Goal: Task Accomplishment & Management: Use online tool/utility

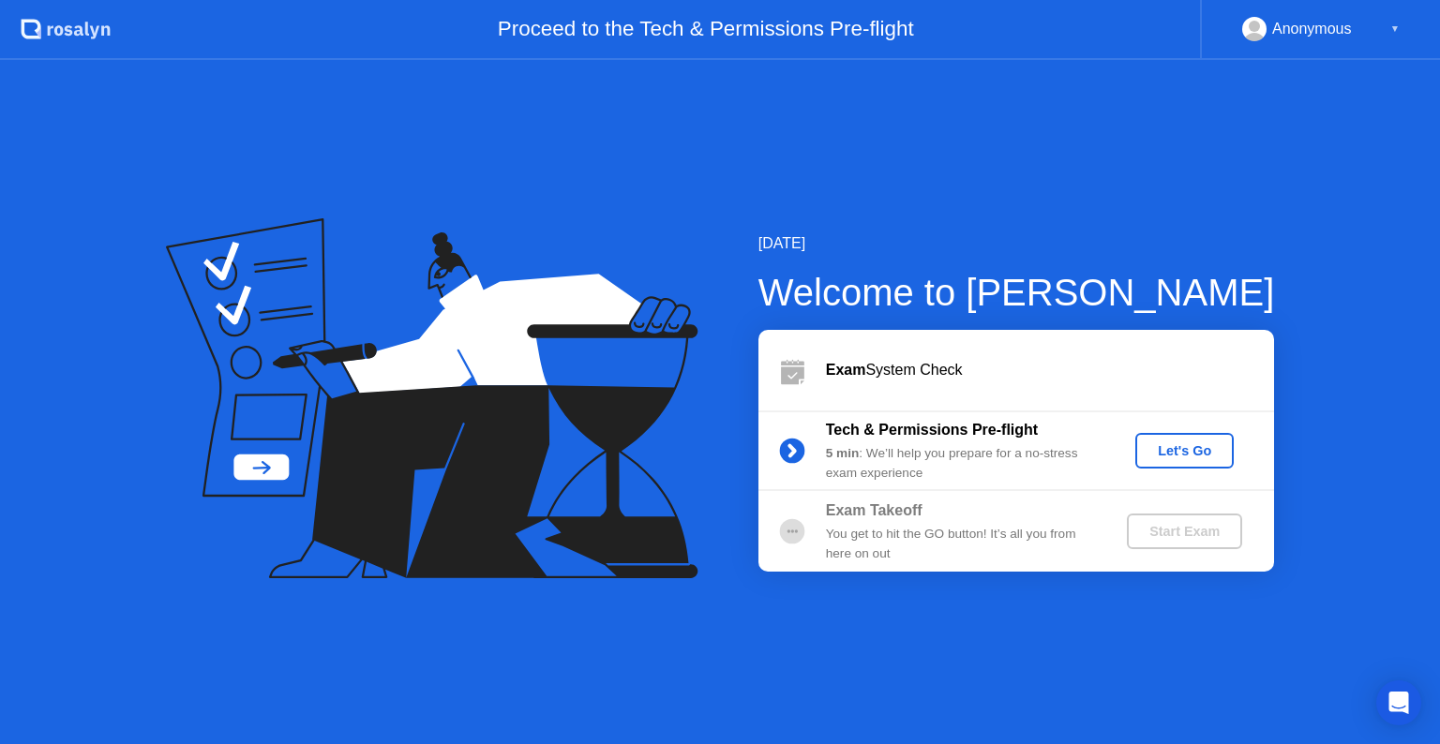
click at [1184, 443] on div "Let's Go" at bounding box center [1184, 450] width 83 height 15
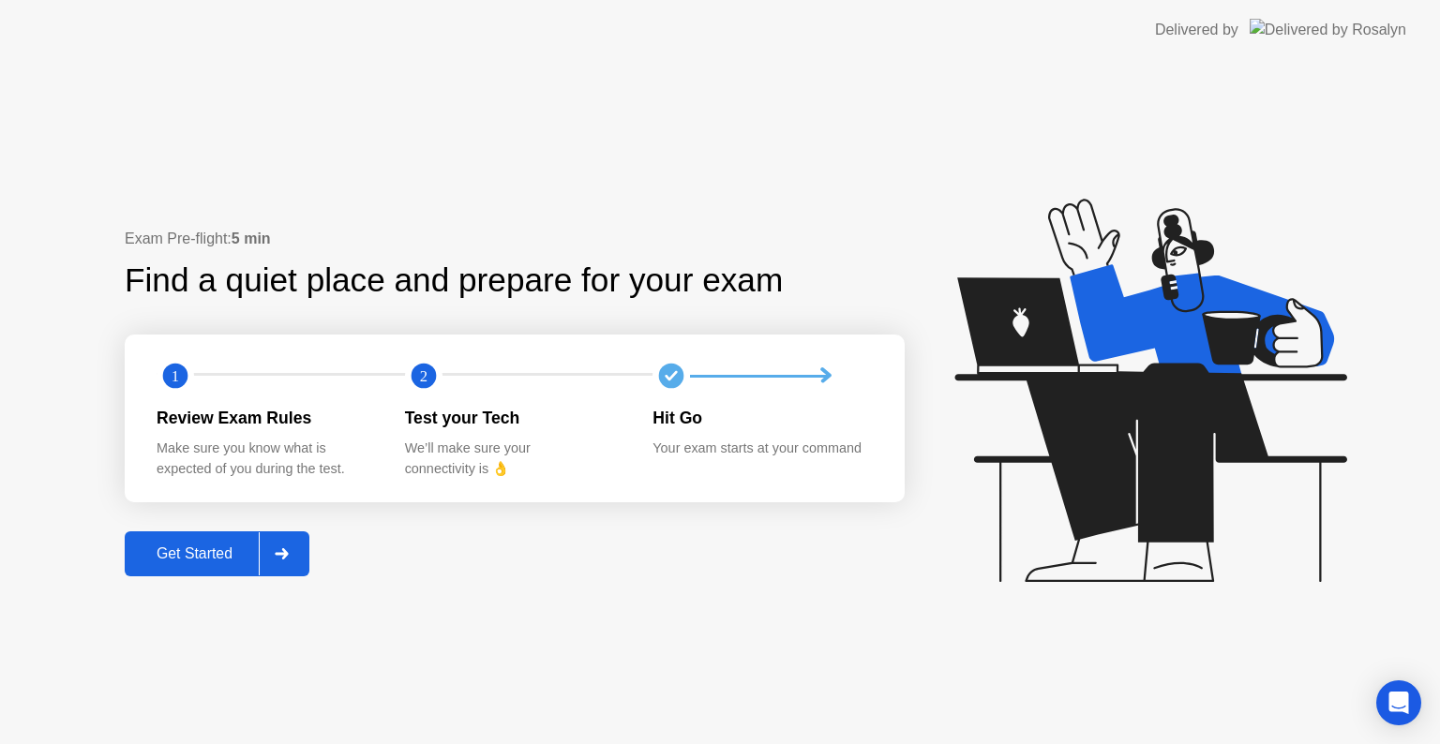
click at [233, 566] on button "Get Started" at bounding box center [217, 553] width 185 height 45
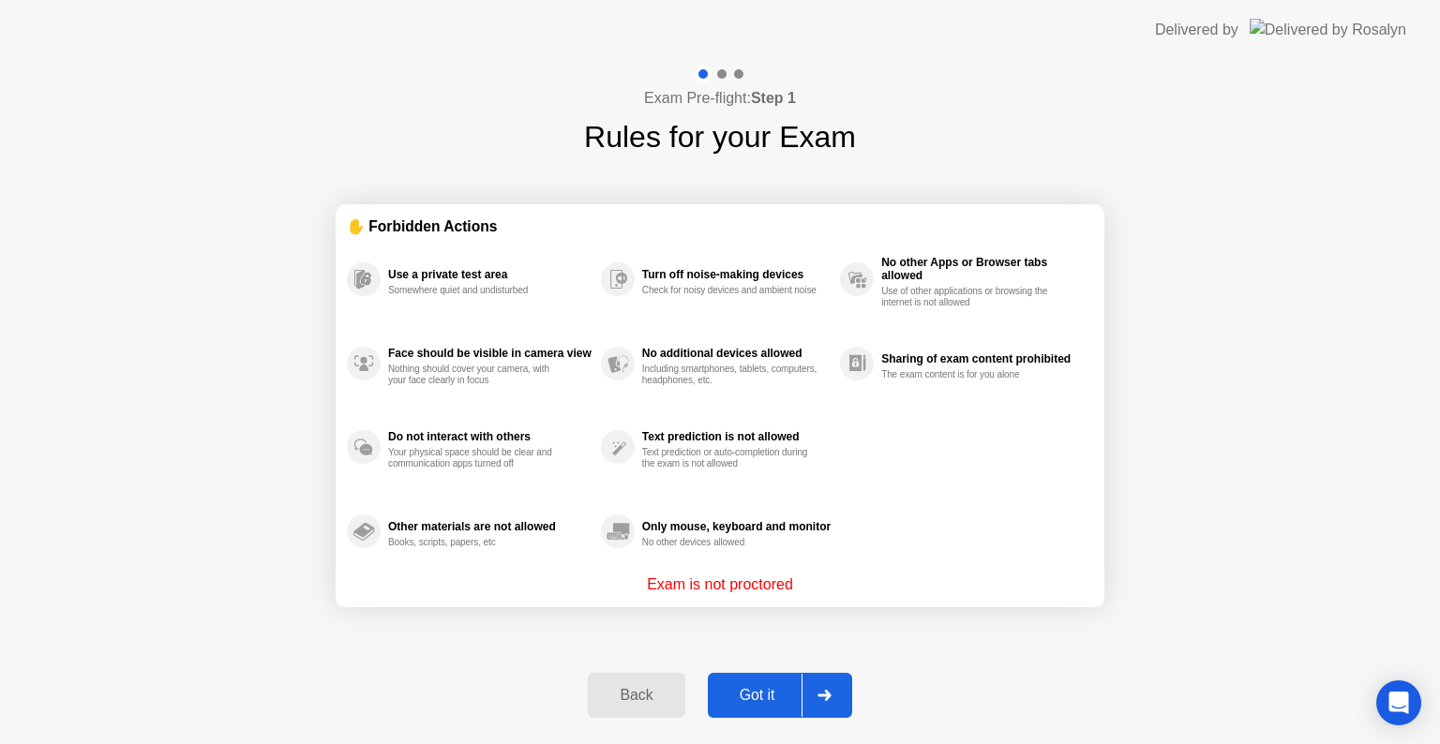
click at [784, 675] on button "Got it" at bounding box center [780, 695] width 144 height 45
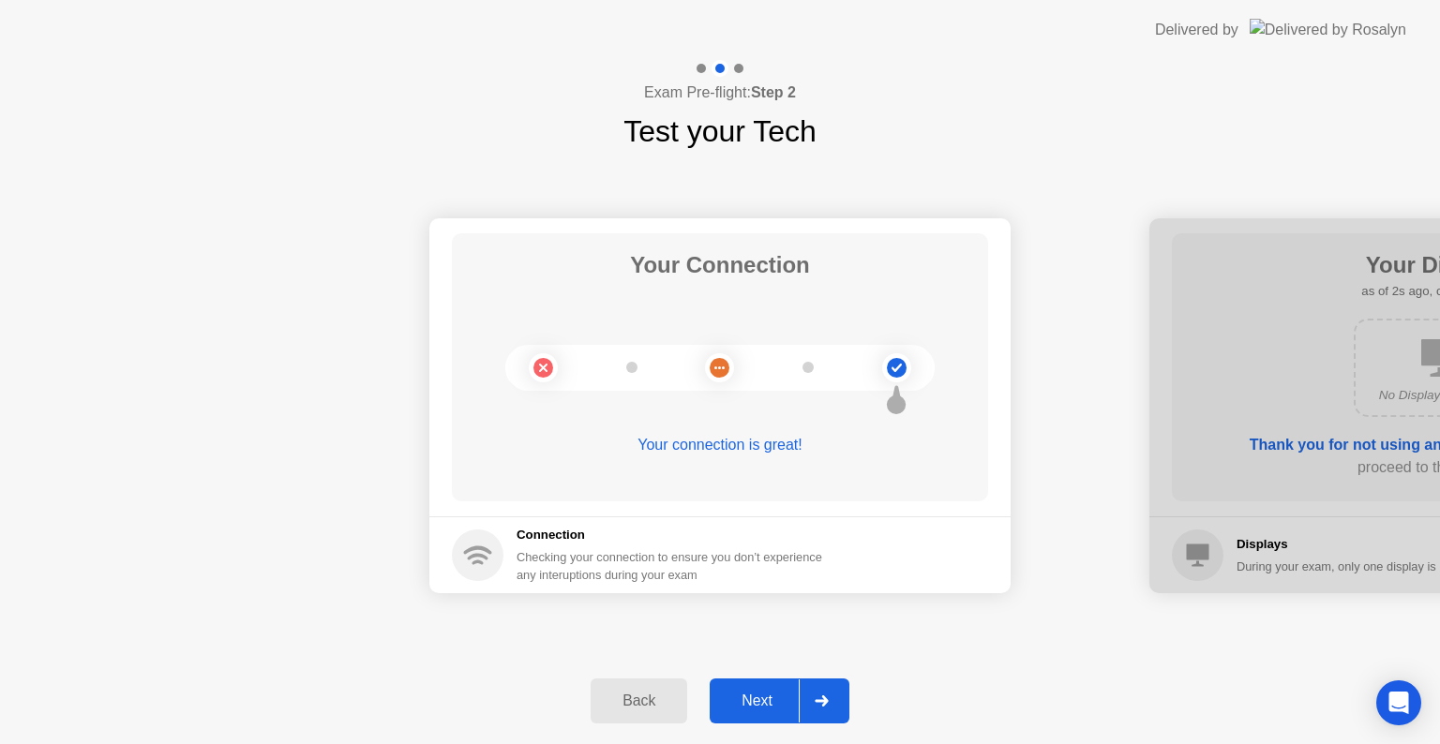
click at [785, 693] on div "Next" at bounding box center [756, 701] width 83 height 17
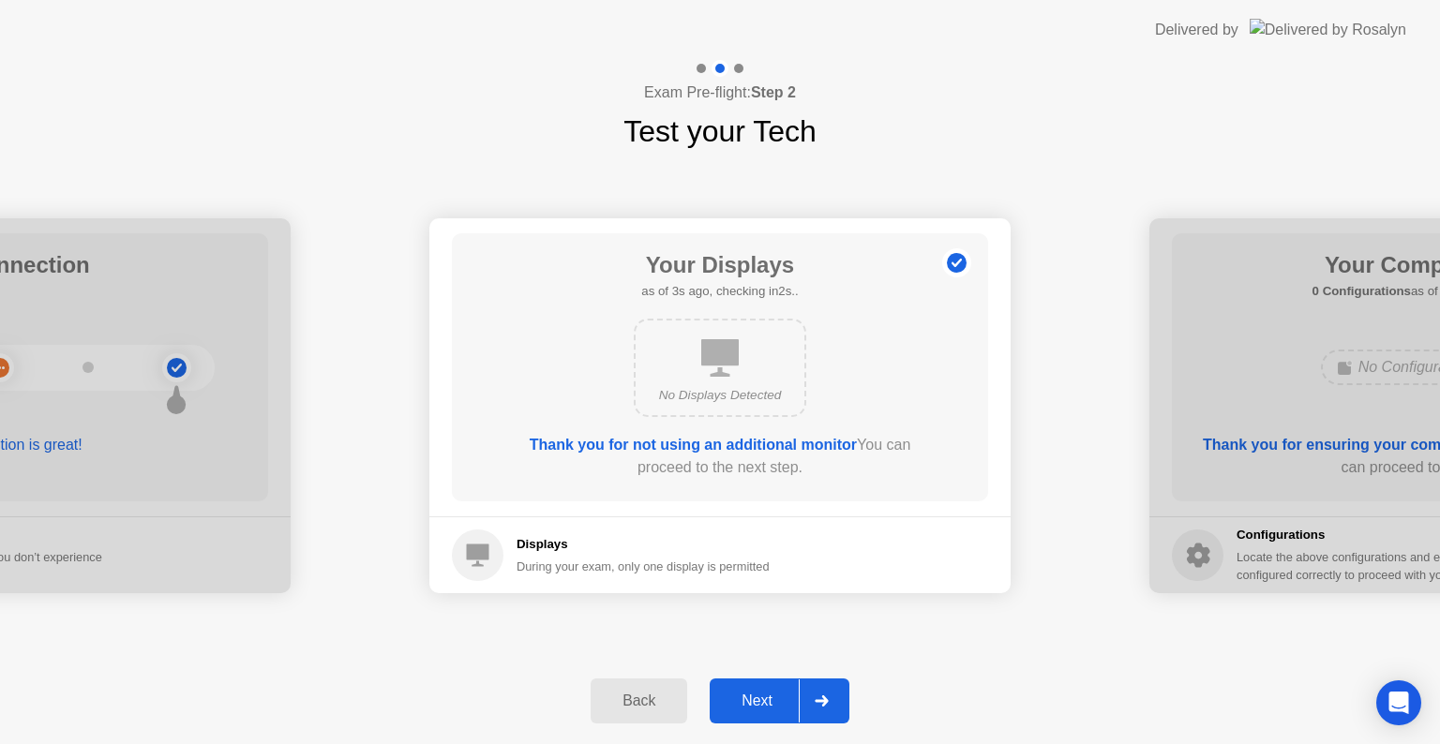
click at [785, 693] on div "Next" at bounding box center [756, 701] width 83 height 17
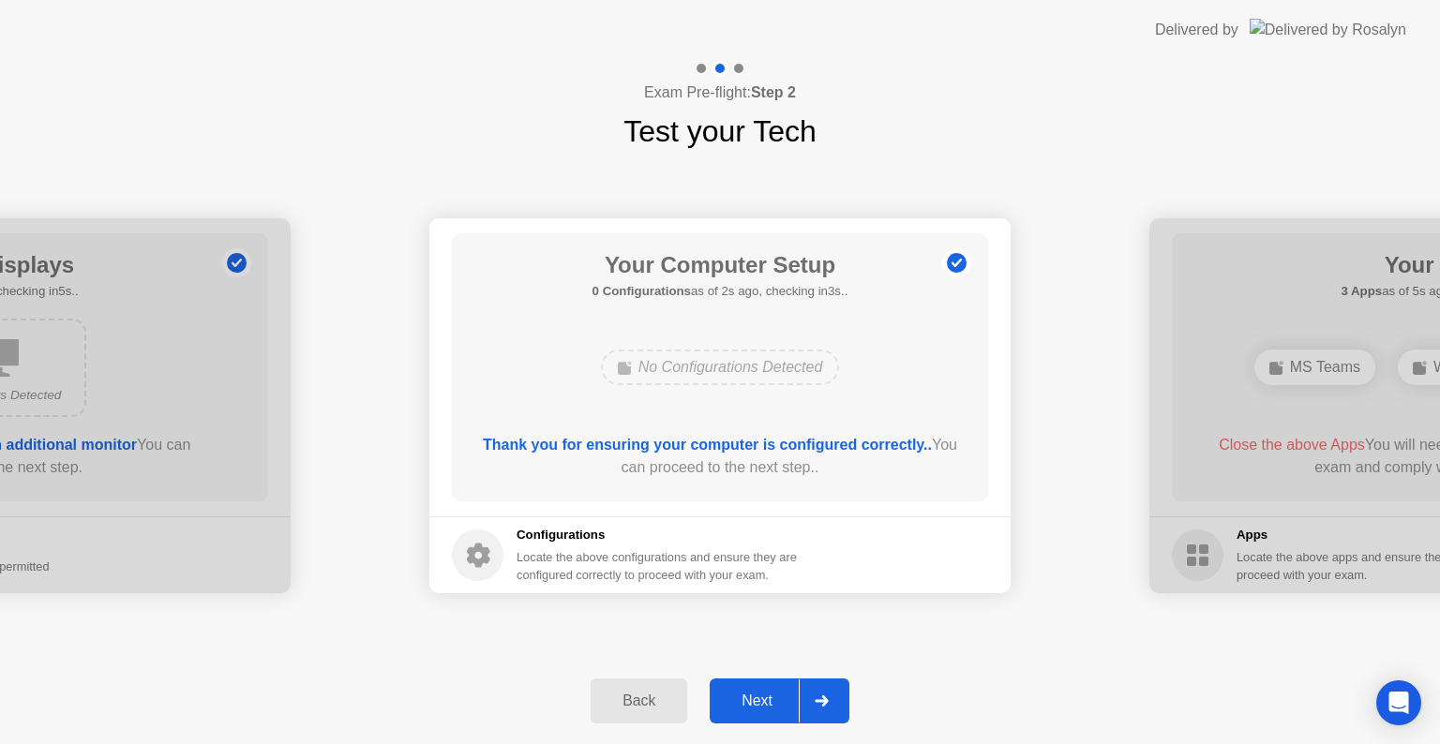
click at [785, 693] on div "Next" at bounding box center [756, 701] width 83 height 17
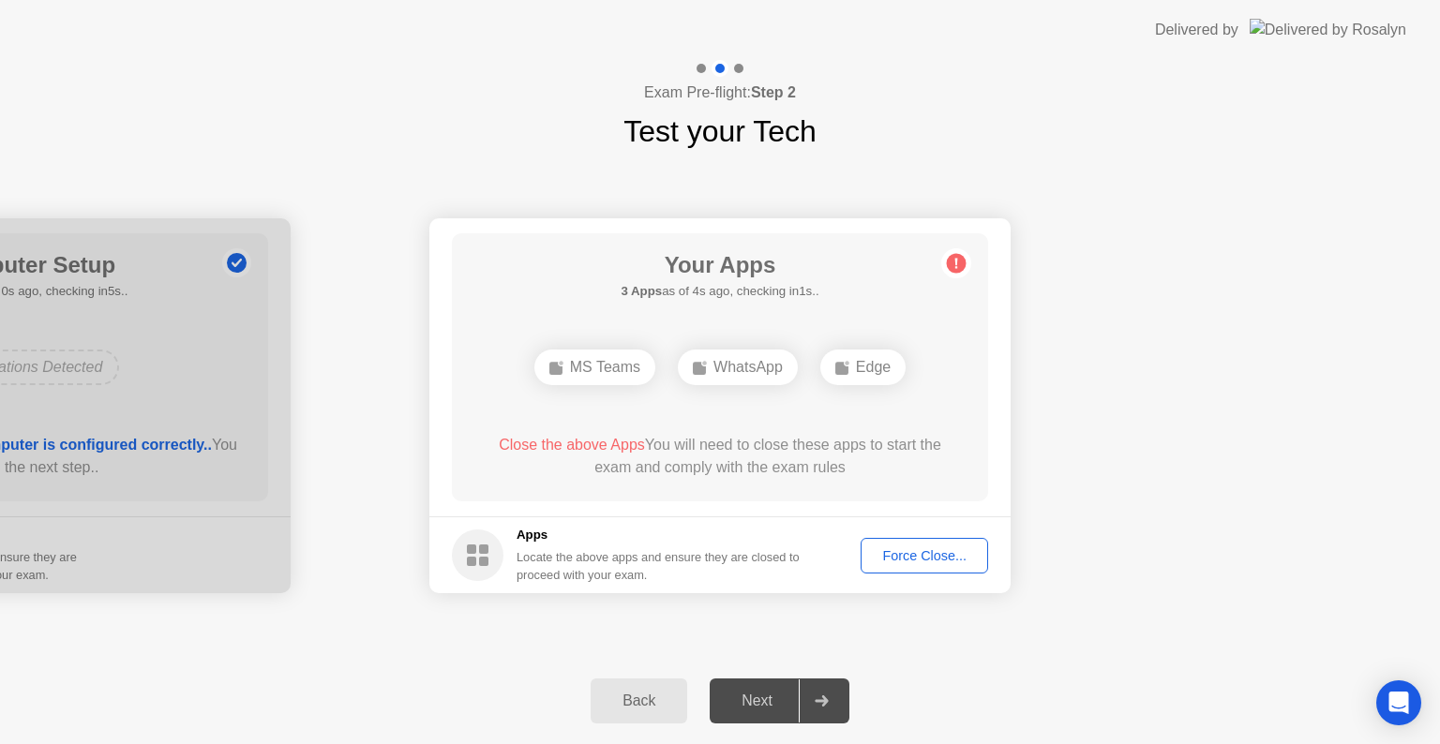
click at [896, 553] on div "Force Close..." at bounding box center [924, 555] width 114 height 15
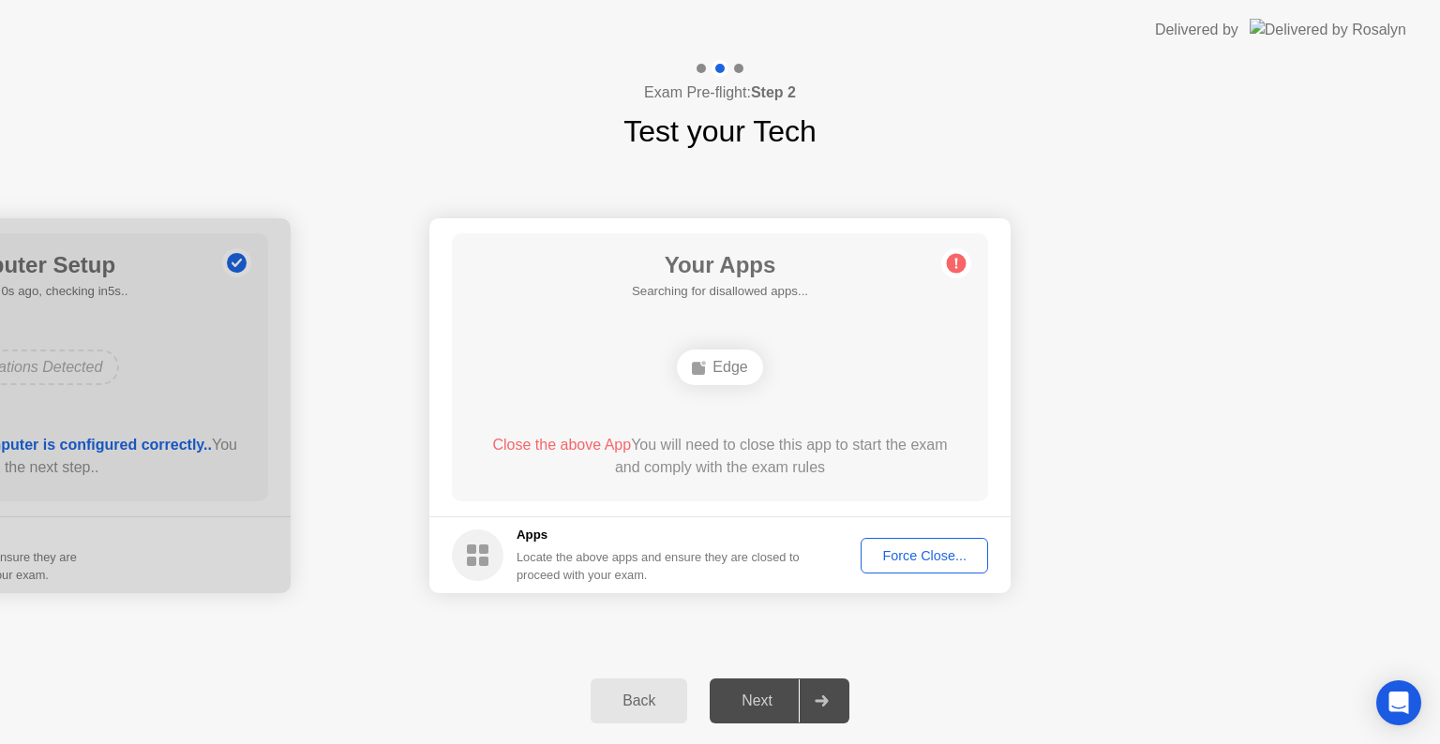
click at [919, 551] on div "Force Close..." at bounding box center [924, 555] width 114 height 15
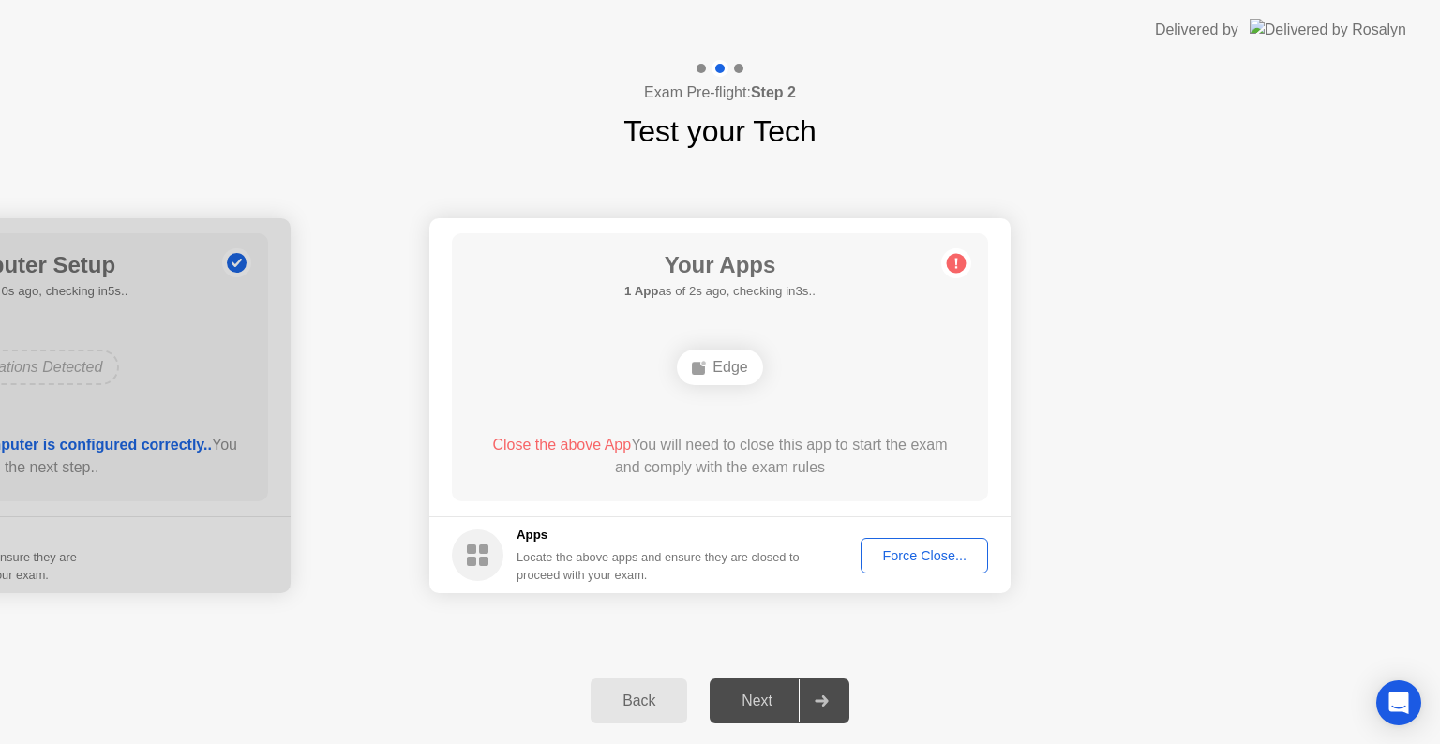
click at [933, 550] on div "Force Close..." at bounding box center [924, 555] width 114 height 15
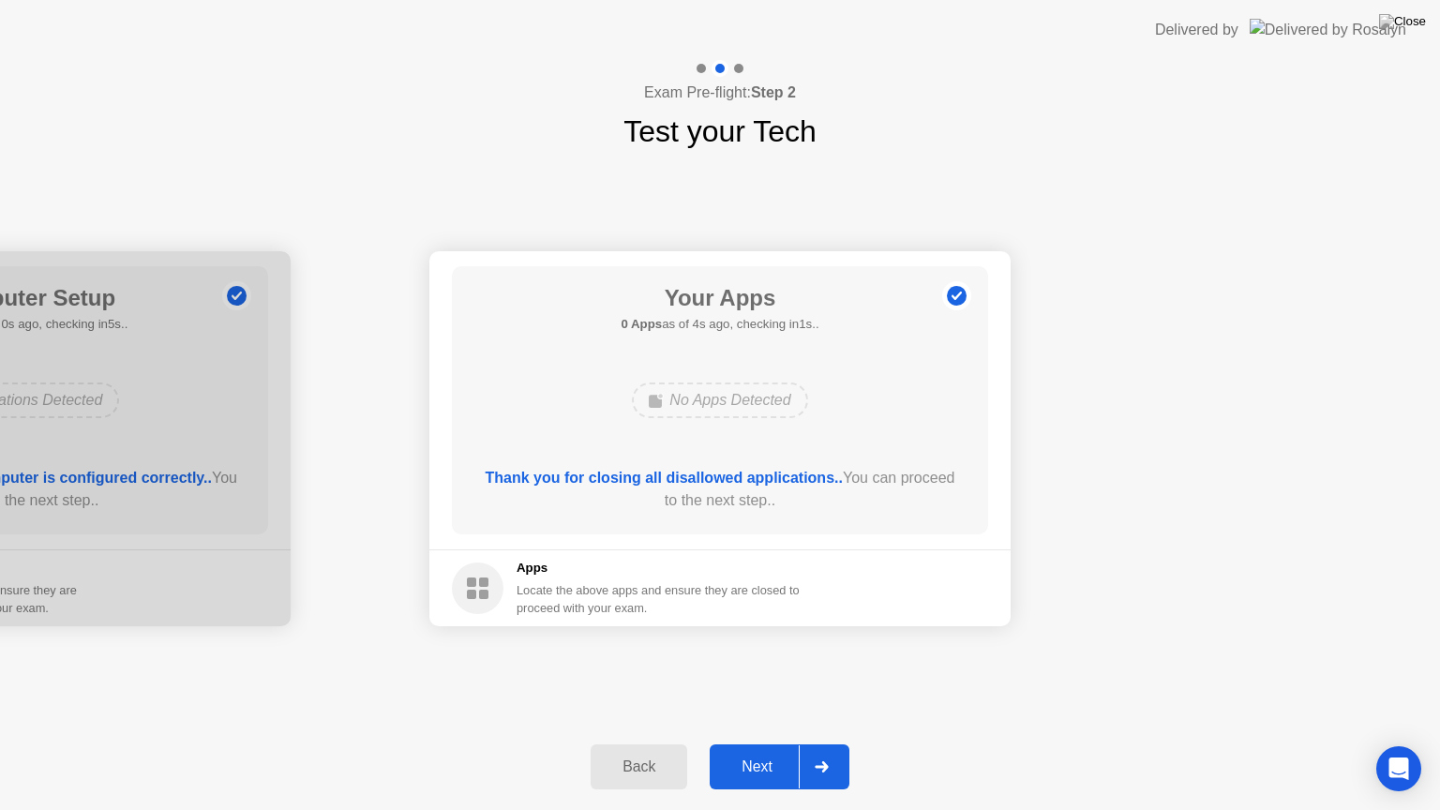
click at [772, 743] on div "Next" at bounding box center [756, 766] width 83 height 17
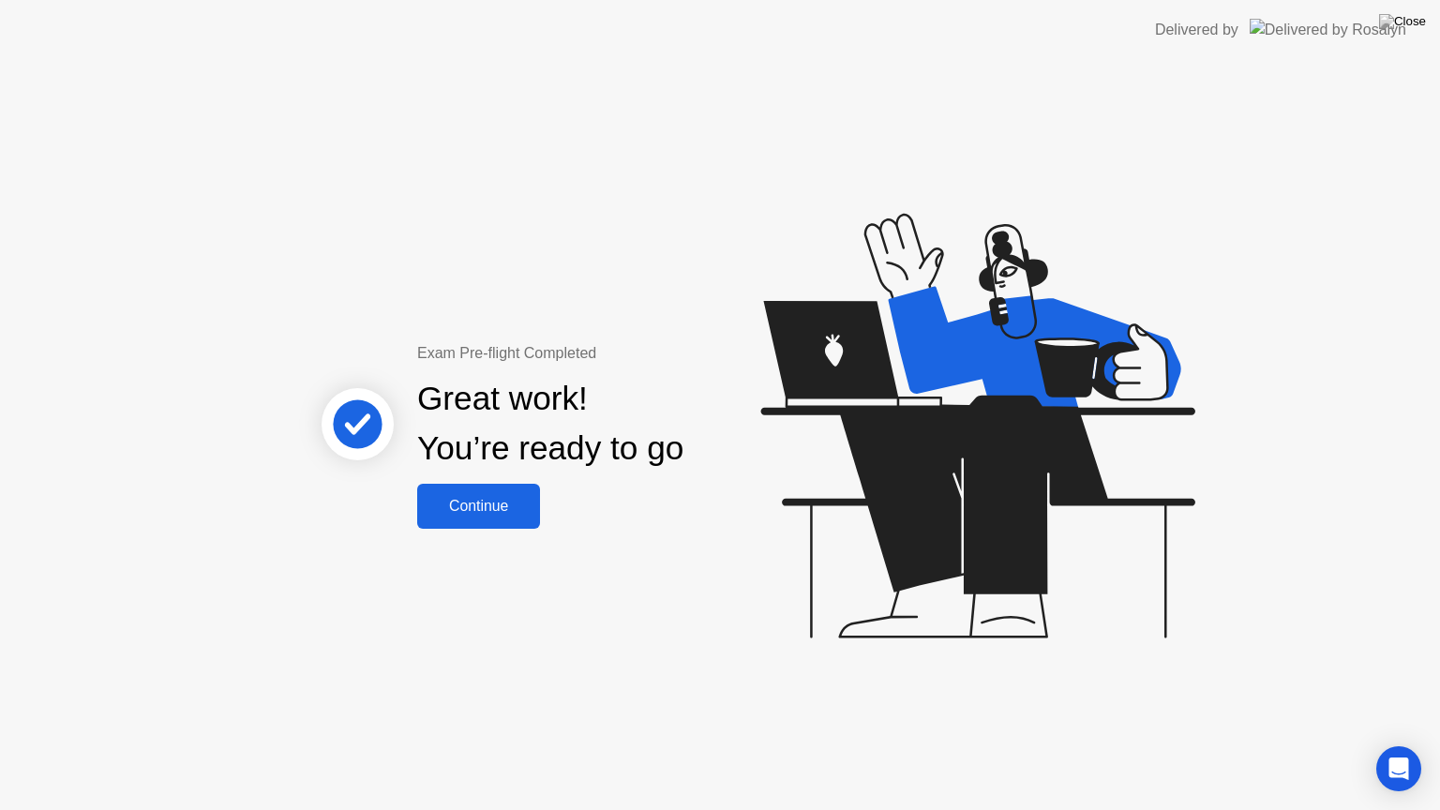
click at [486, 506] on div "Continue" at bounding box center [479, 506] width 112 height 17
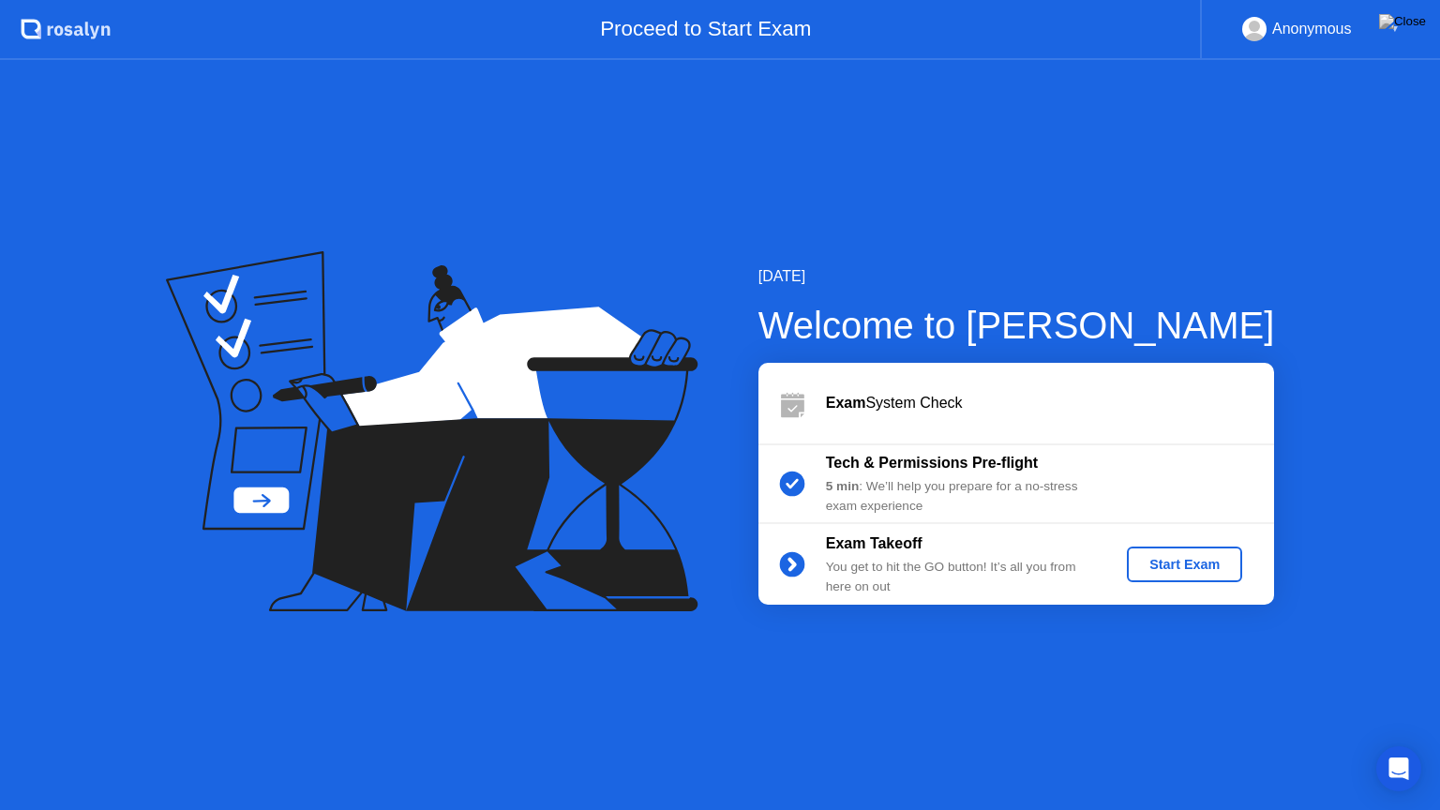
click at [1207, 566] on div "Start Exam" at bounding box center [1184, 564] width 100 height 15
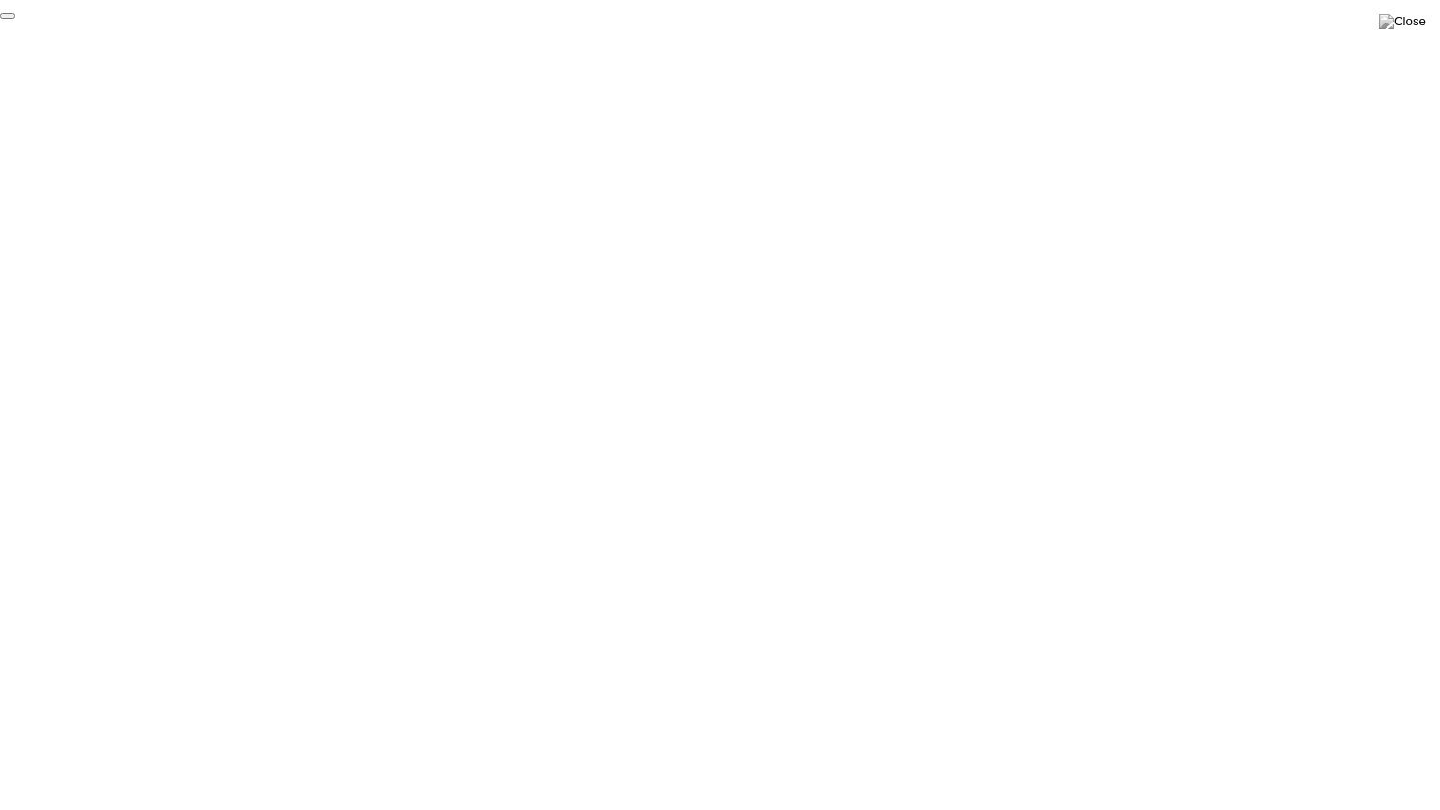
click div "End Proctoring Session"
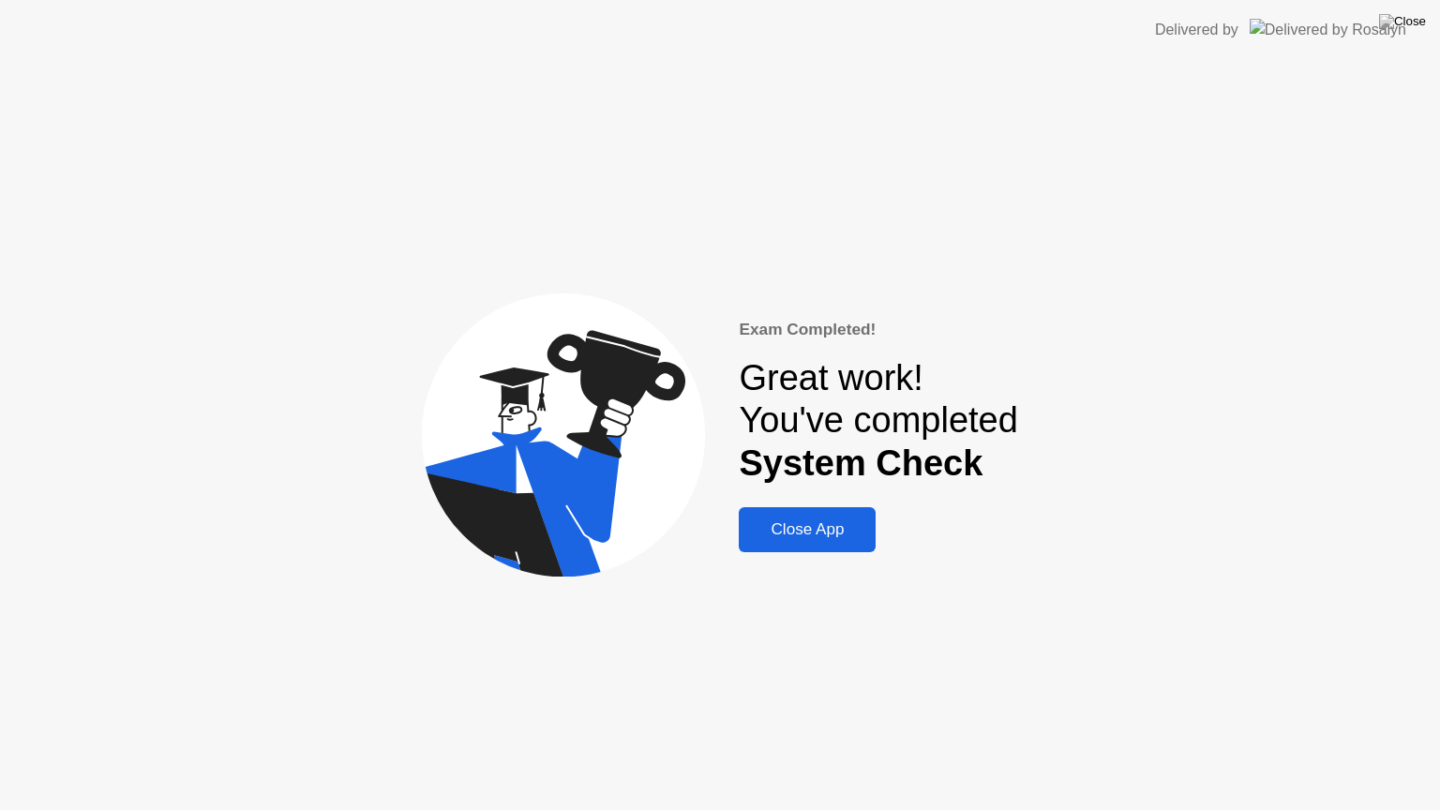
click at [787, 533] on div "Close App" at bounding box center [807, 529] width 126 height 19
